Goal: Navigation & Orientation: Go to known website

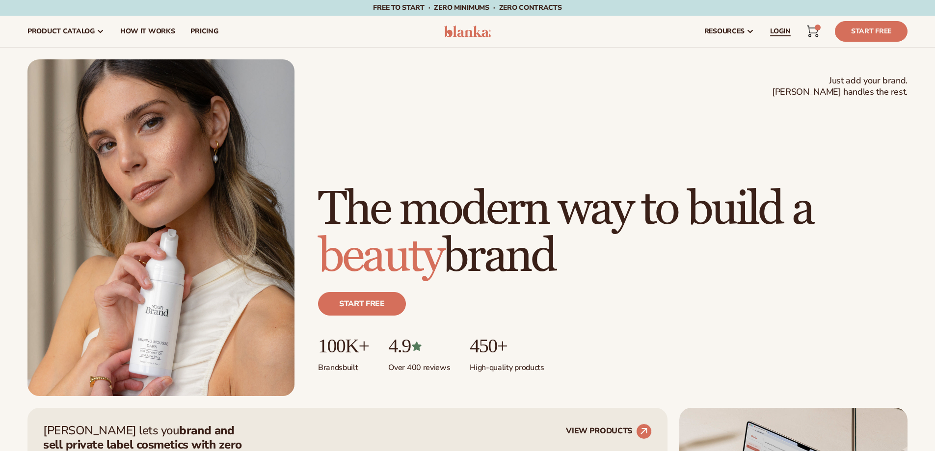
click at [782, 37] on link "LOGIN" at bounding box center [780, 31] width 36 height 31
